Goal: Task Accomplishment & Management: Use online tool/utility

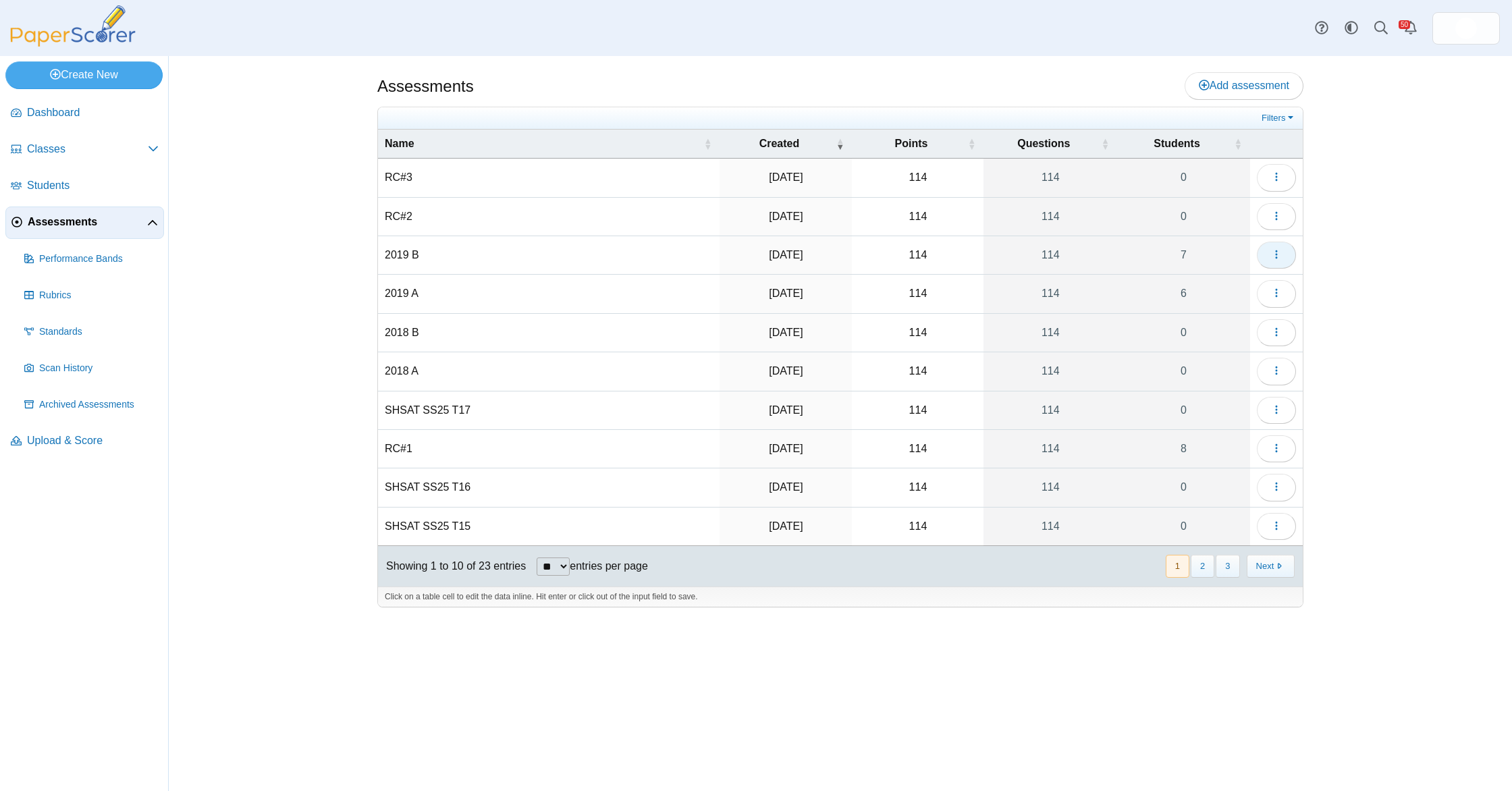
click at [1281, 255] on icon "button" at bounding box center [1276, 254] width 11 height 11
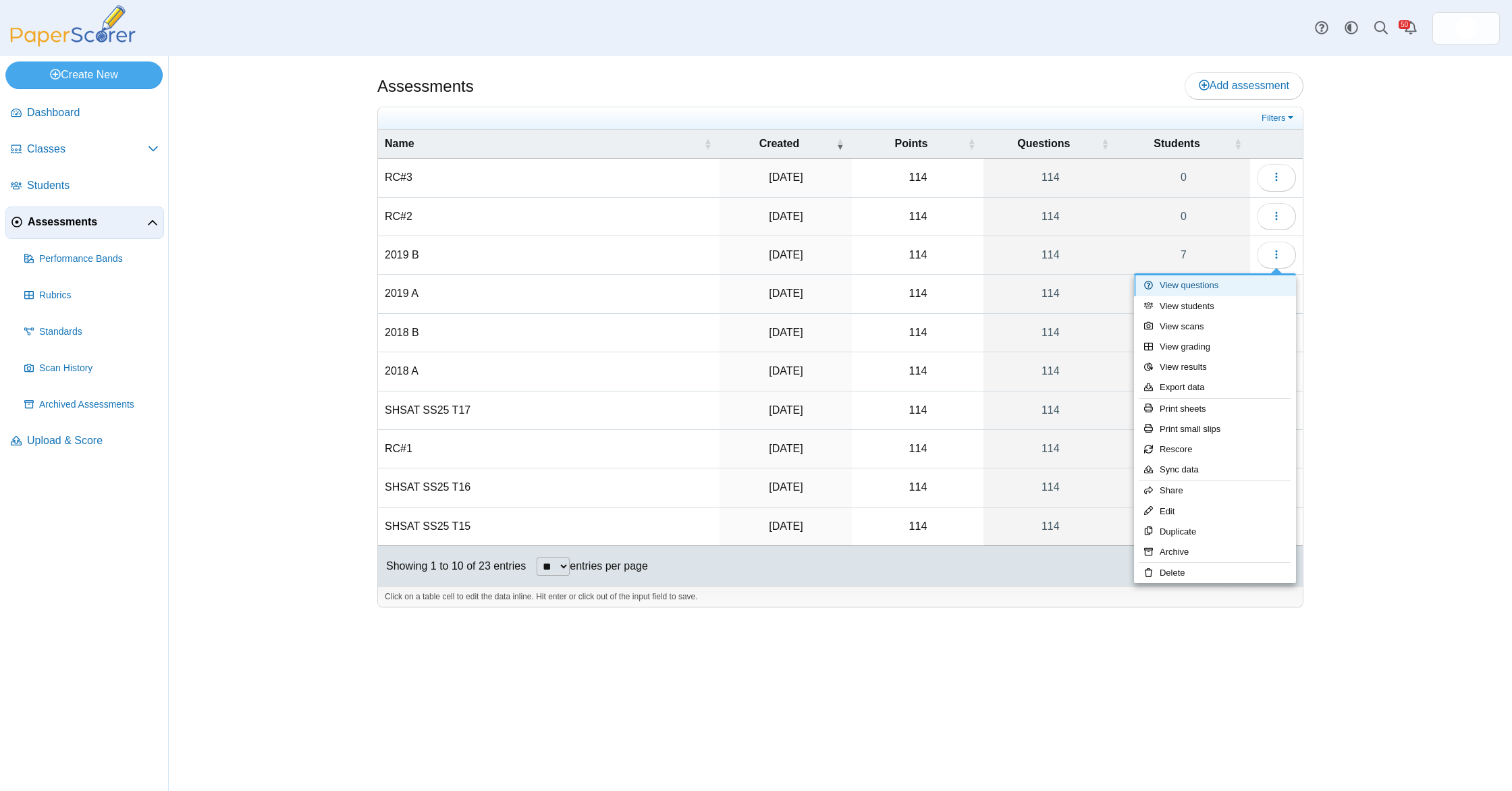
click at [1237, 292] on link "View questions" at bounding box center [1214, 285] width 162 height 20
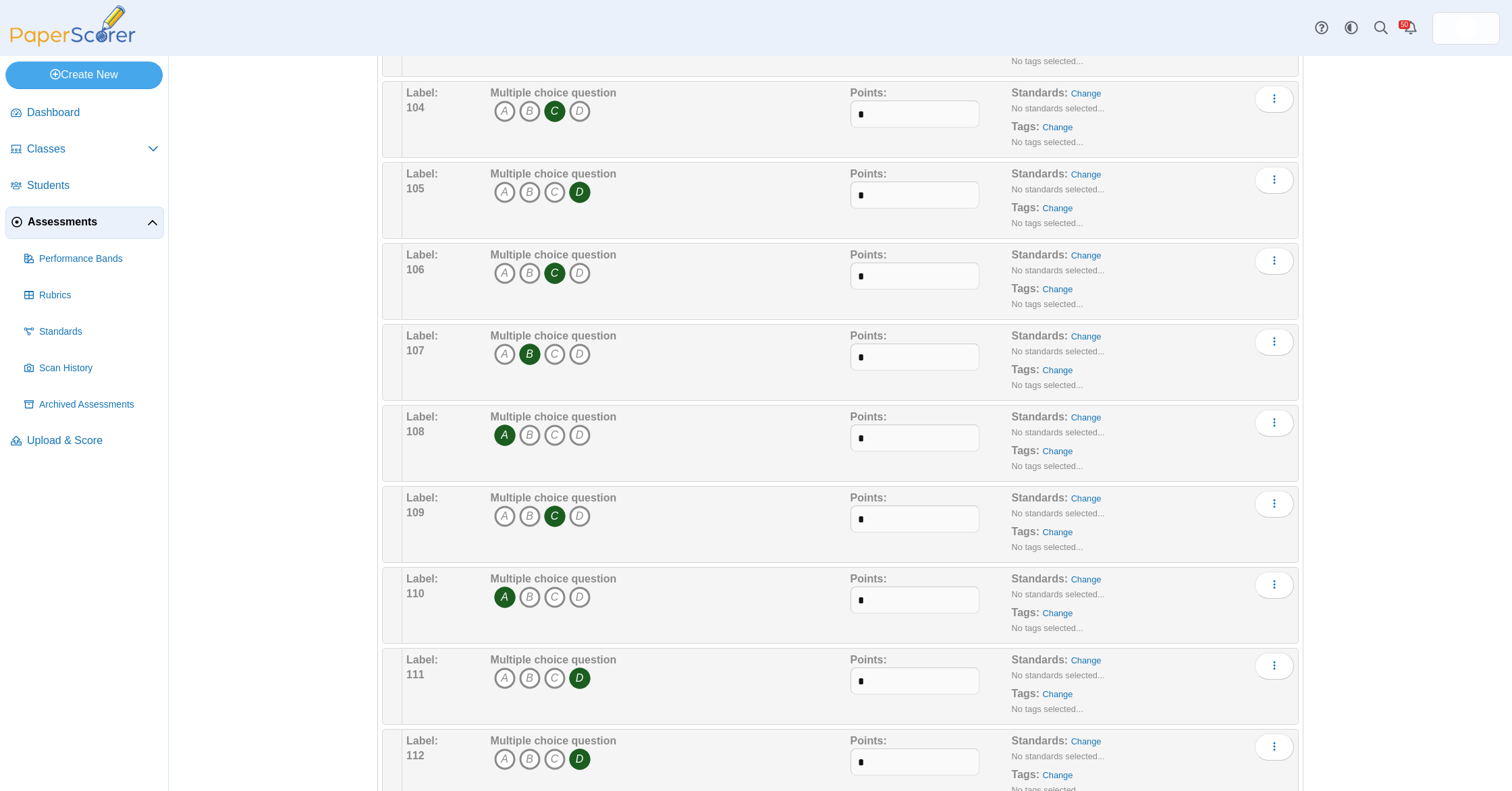
scroll to position [8644, 0]
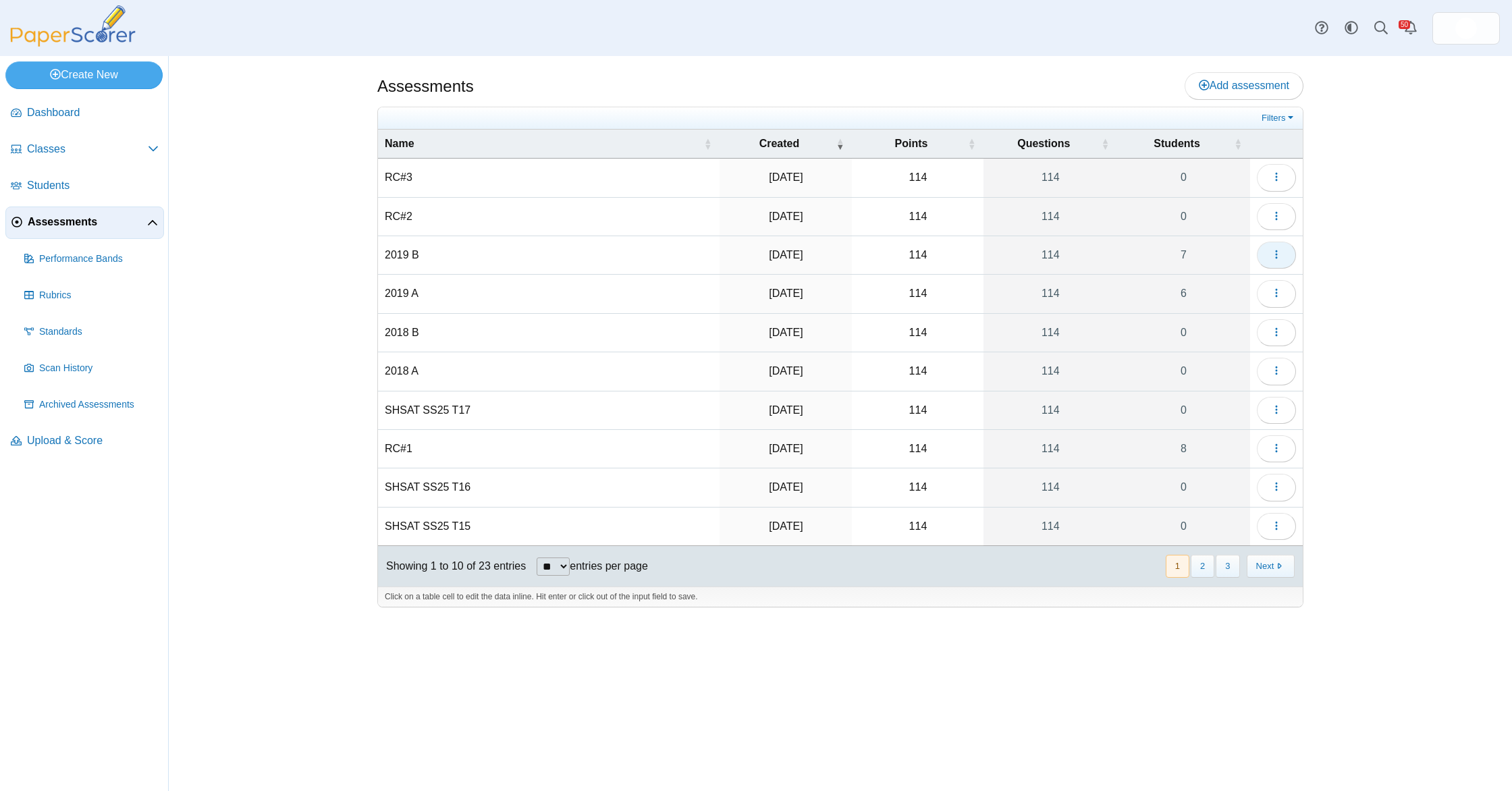
click at [1277, 257] on icon "button" at bounding box center [1276, 254] width 11 height 11
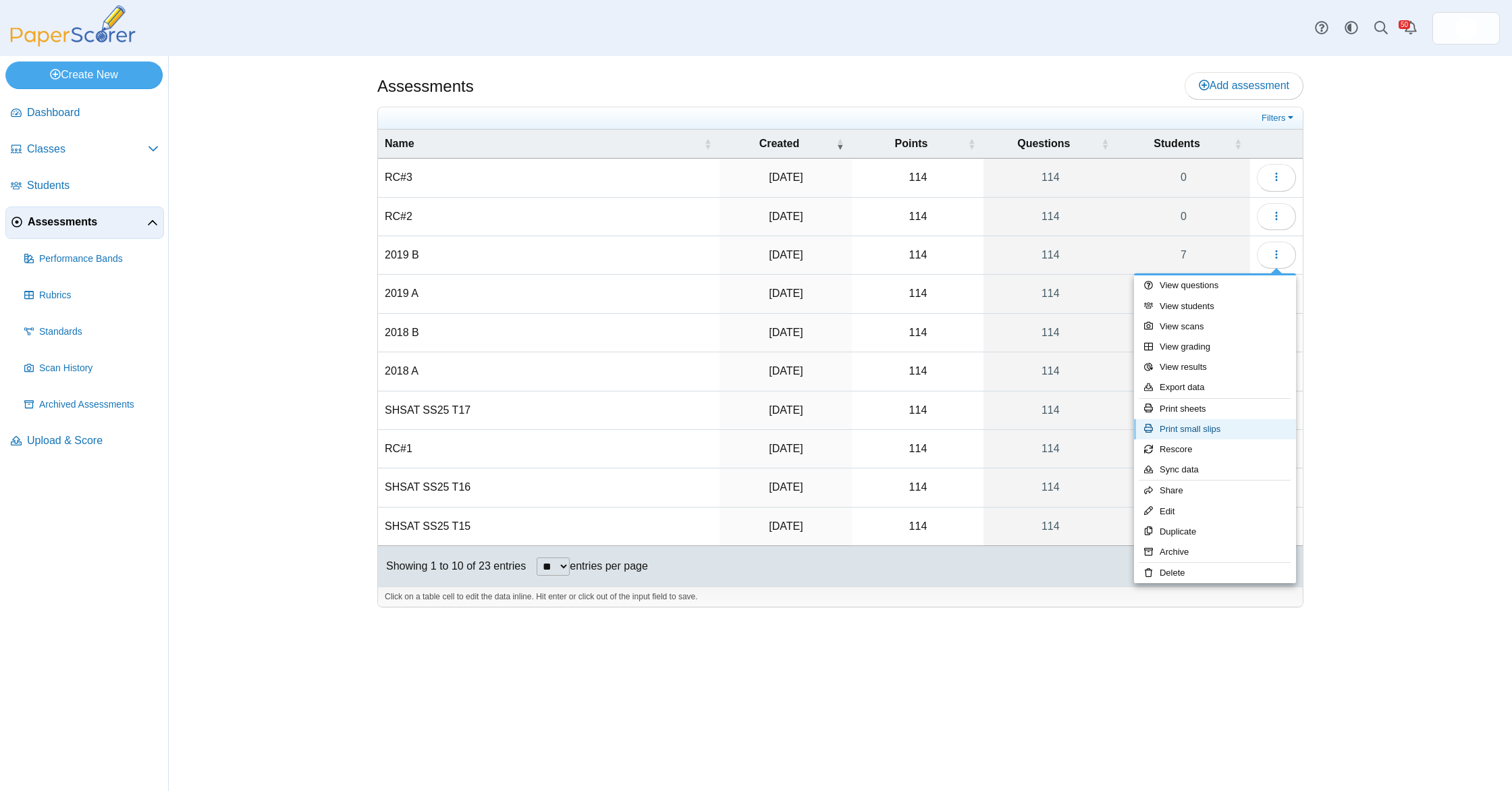
click at [1222, 425] on link "Print small slips" at bounding box center [1214, 429] width 162 height 20
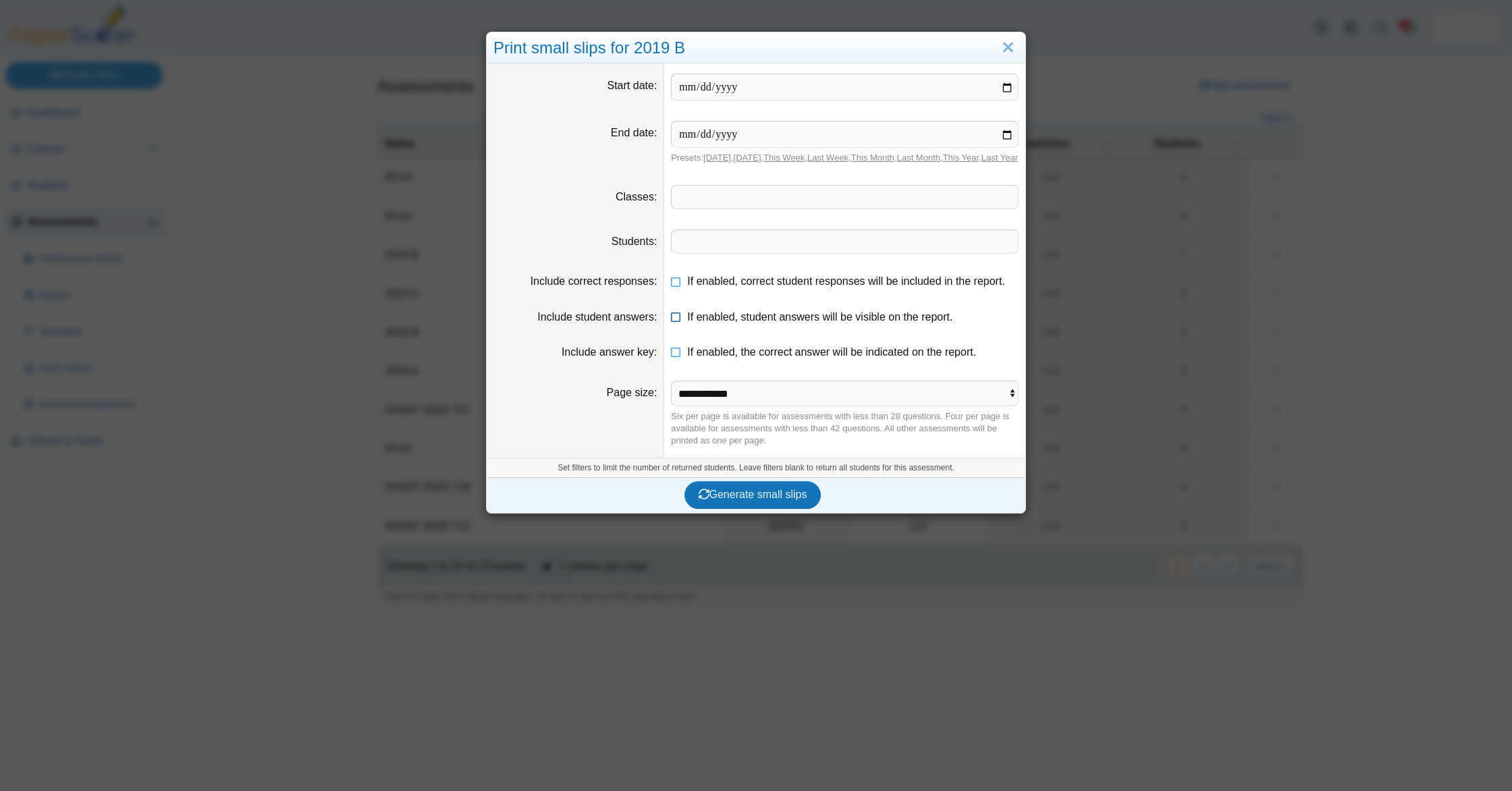
click at [680, 319] on icon at bounding box center [676, 314] width 11 height 9
click at [681, 283] on icon at bounding box center [676, 278] width 11 height 9
click at [748, 500] on span "Generate small slips" at bounding box center [752, 494] width 109 height 12
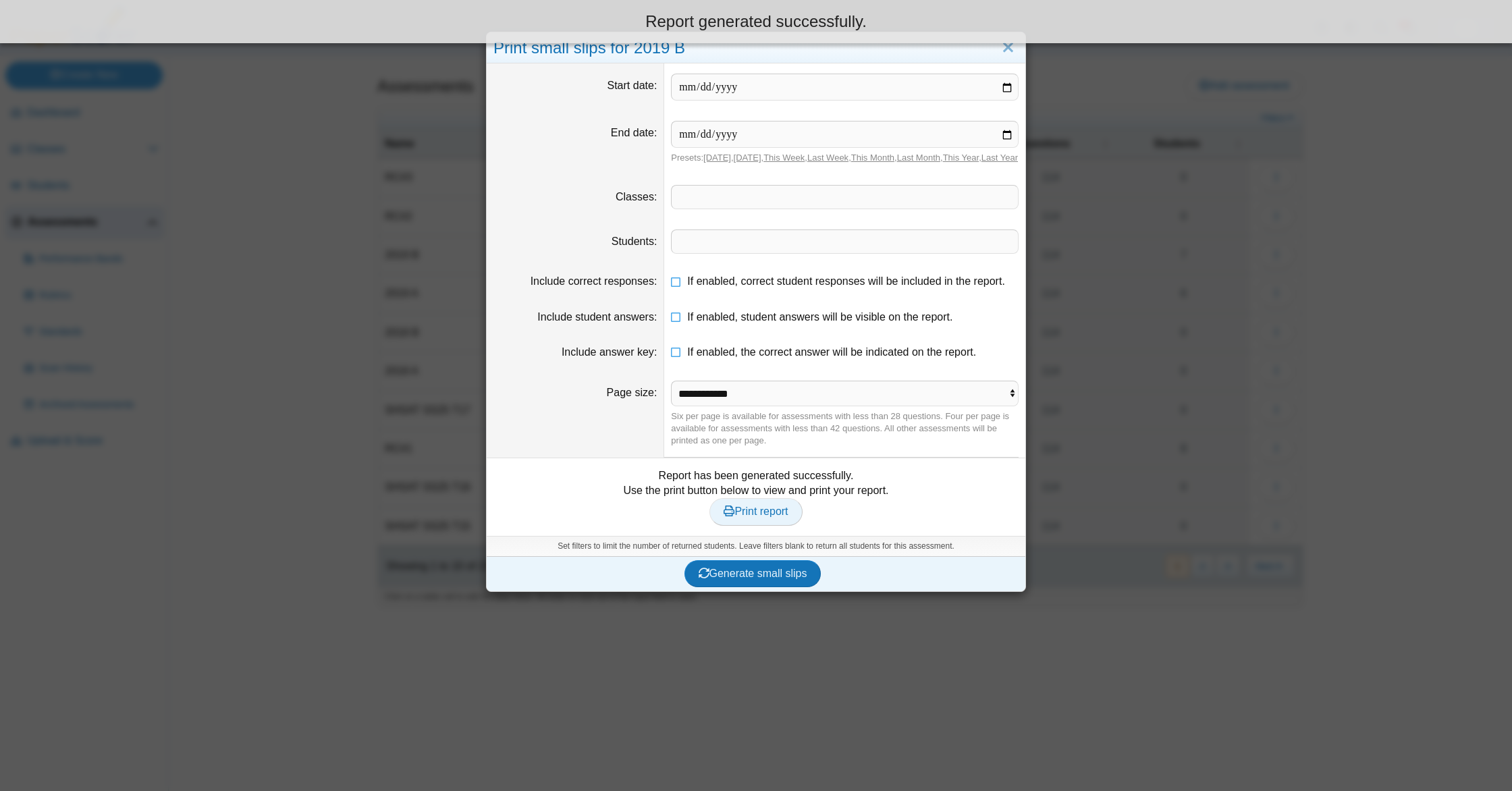
click at [774, 525] on link "Print report" at bounding box center [755, 511] width 92 height 27
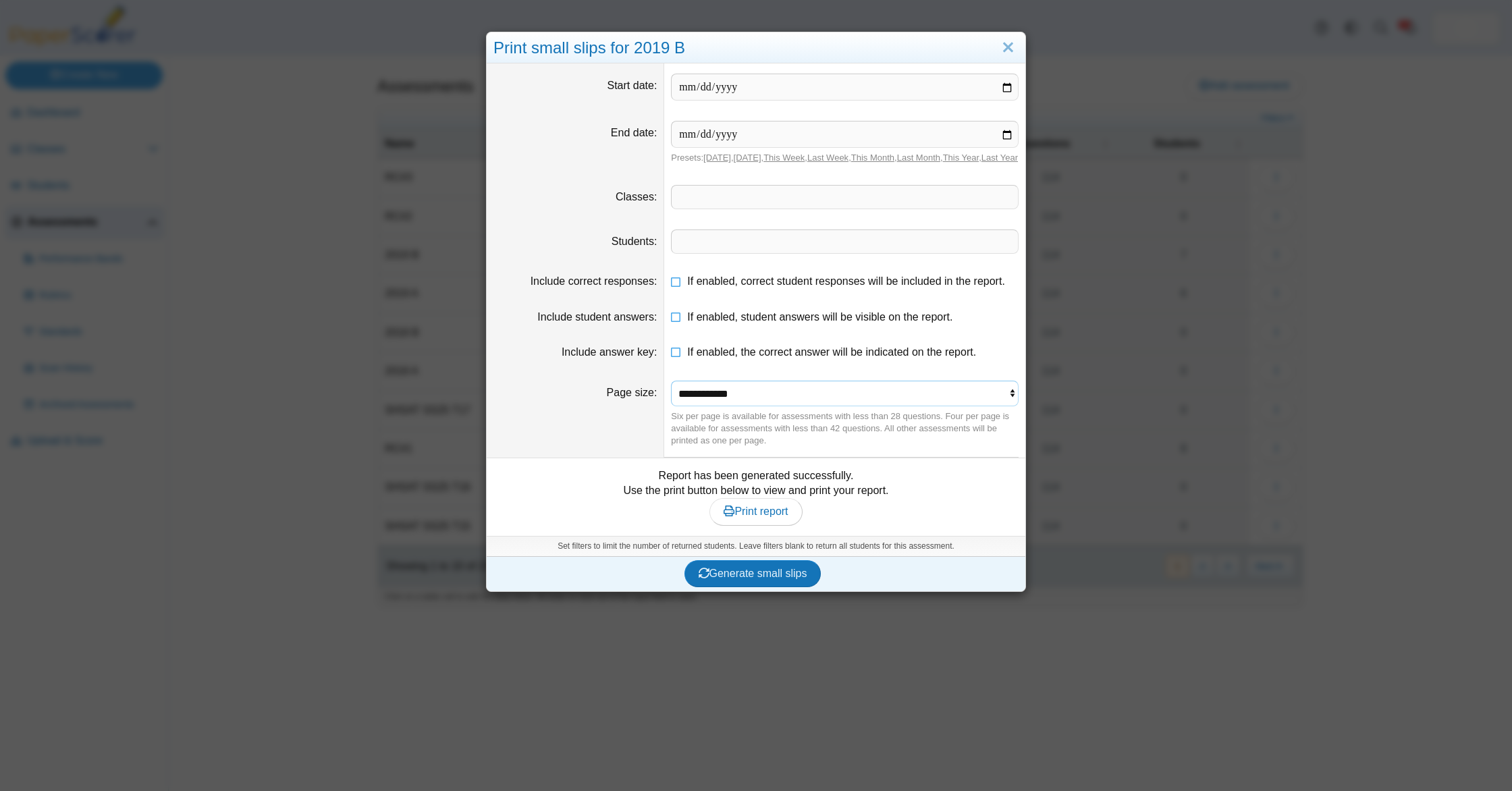
click at [734, 406] on select "**********" at bounding box center [845, 393] width 347 height 26
click at [756, 253] on span at bounding box center [845, 242] width 347 height 23
click at [679, 360] on li "If enabled, the correct answer will be indicated on the report." at bounding box center [845, 352] width 347 height 15
click at [681, 360] on li "If enabled, the correct answer will be indicated on the report." at bounding box center [845, 352] width 347 height 15
click at [677, 354] on icon at bounding box center [676, 349] width 11 height 9
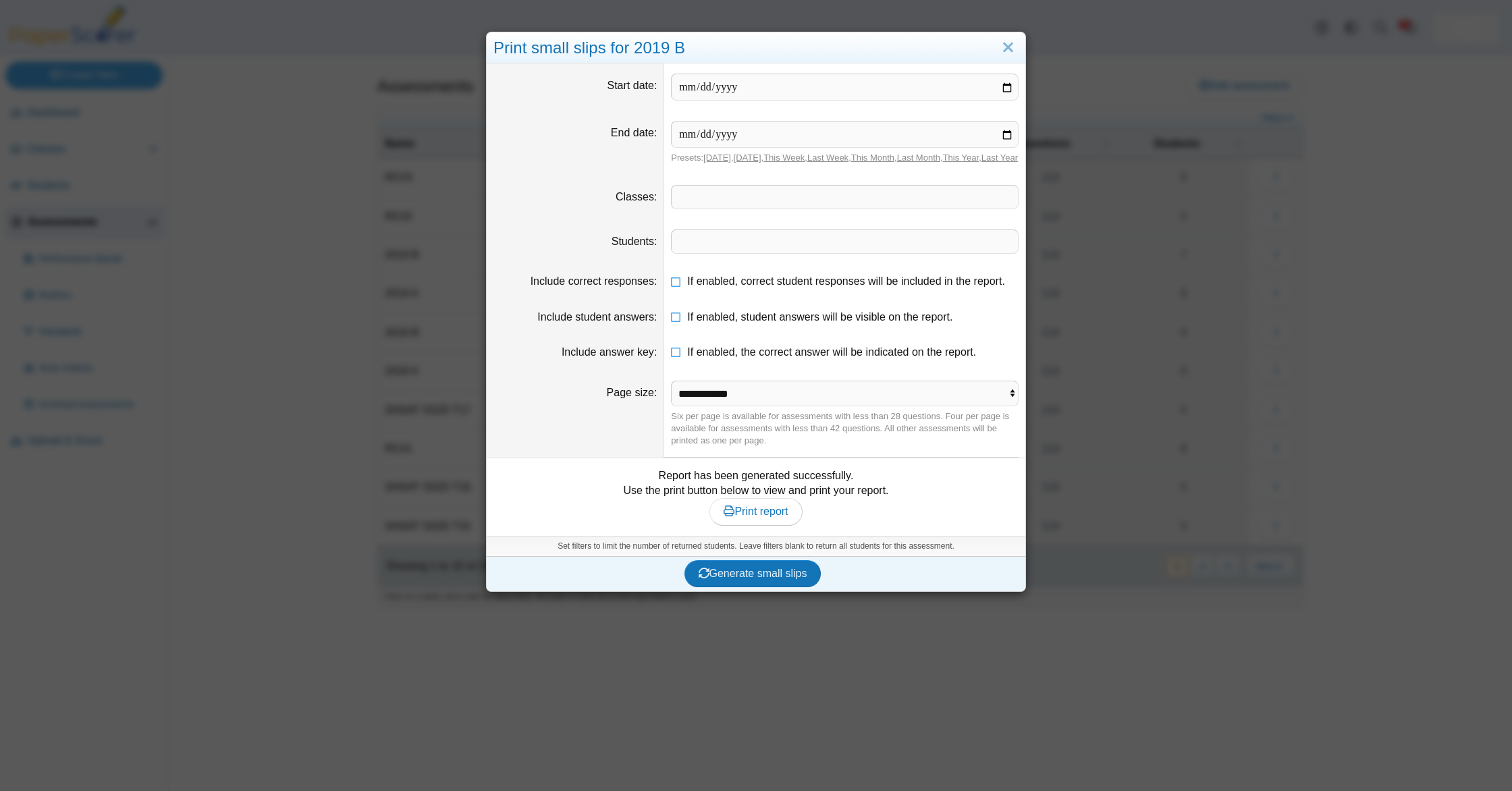
click at [776, 299] on dd "If enabled, correct student responses will be included in the report." at bounding box center [845, 282] width 361 height 35
click at [781, 287] on span "If enabled, correct student responses will be included in the report." at bounding box center [846, 281] width 318 height 12
click at [765, 357] on span "If enabled, the correct answer will be indicated on the report." at bounding box center [832, 352] width 289 height 12
click at [769, 517] on span "Print report" at bounding box center [755, 511] width 64 height 12
click at [760, 587] on button "Generate small slips" at bounding box center [752, 573] width 137 height 27
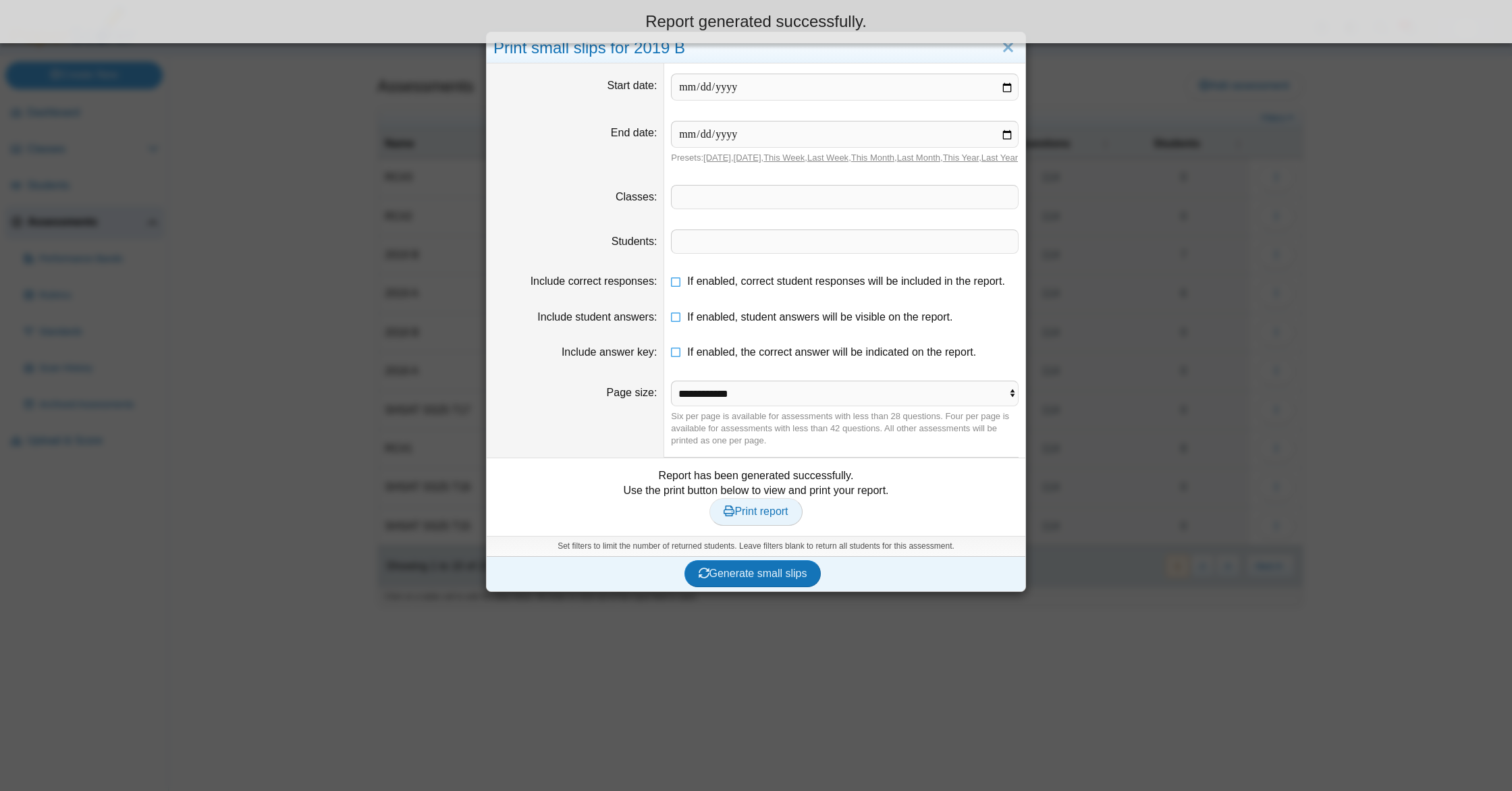
click at [756, 517] on span "Print report" at bounding box center [755, 511] width 64 height 12
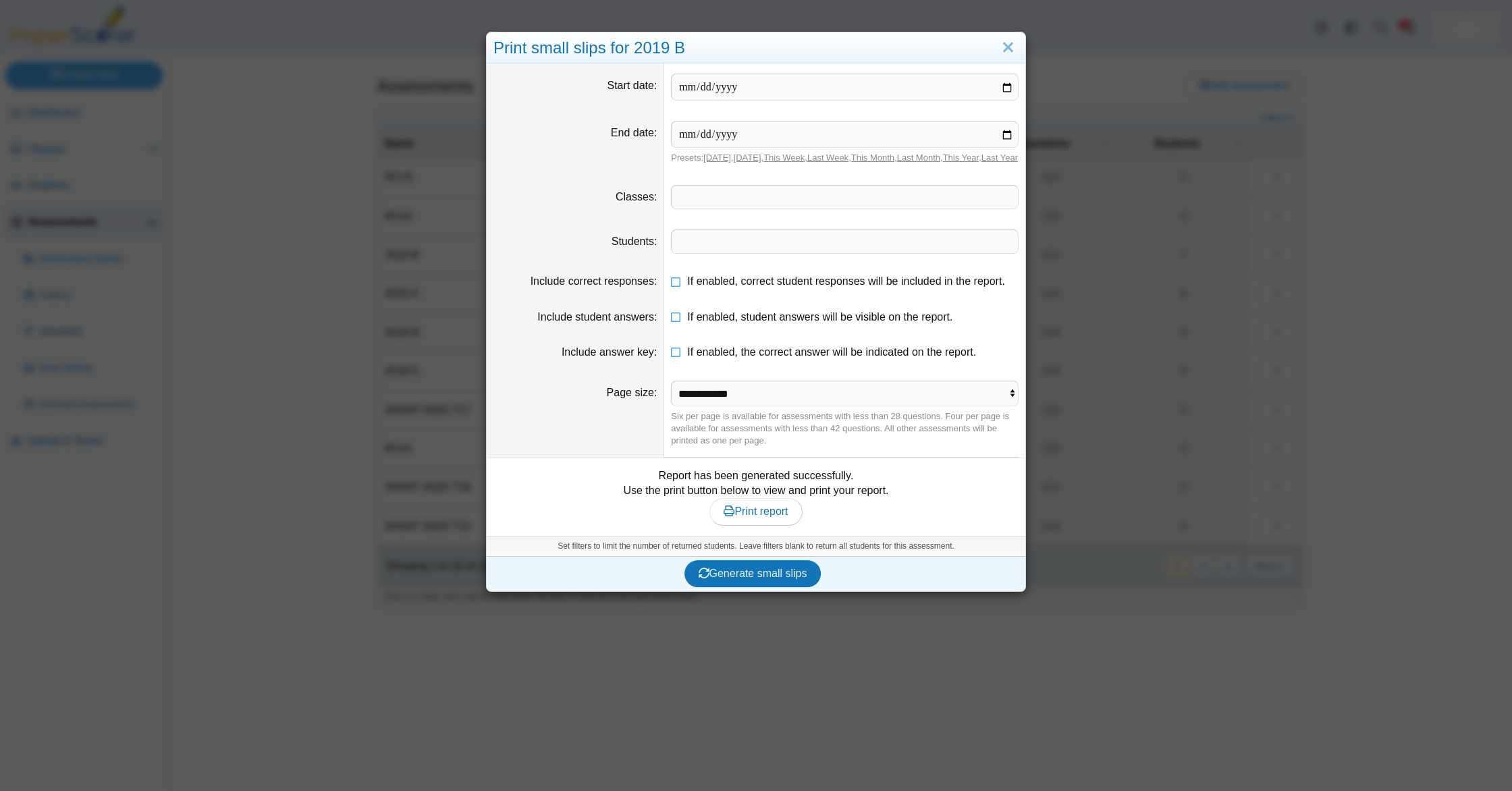
click at [727, 299] on dd "If enabled, correct student responses will be included in the report." at bounding box center [845, 282] width 361 height 35
